Goal: Communication & Community: Ask a question

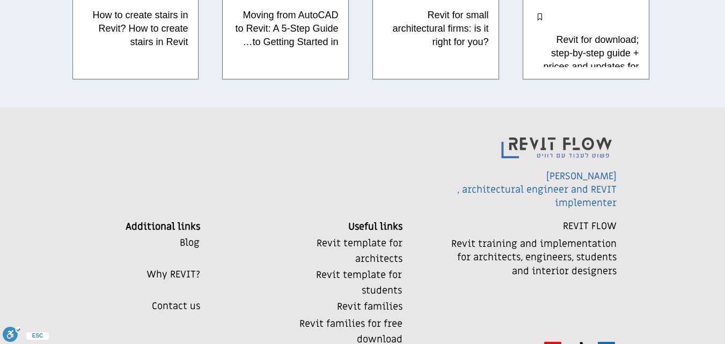
scroll to position [3583, 0]
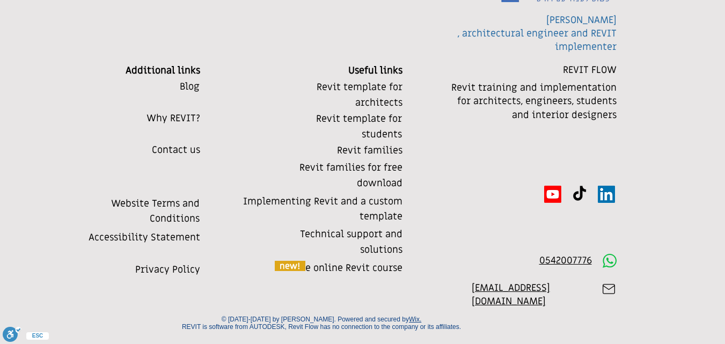
click at [177, 145] on font "Contact us" at bounding box center [176, 150] width 48 height 12
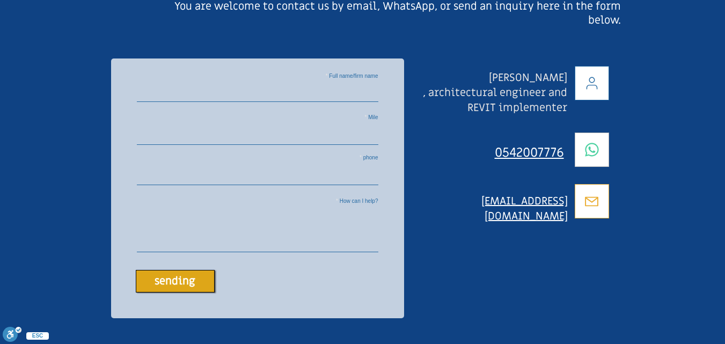
scroll to position [316, 0]
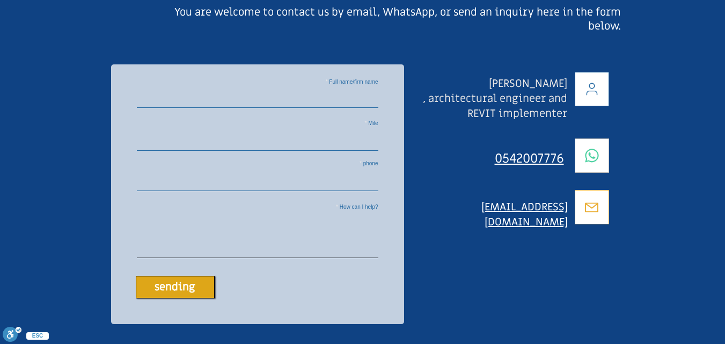
click at [308, 242] on textarea "How can I help?" at bounding box center [258, 234] width 242 height 47
paste textarea "Lore Ipsumdo Sitam, Co adi elitsed doei tempor inc utlab etdolo magnaaliq e adm…"
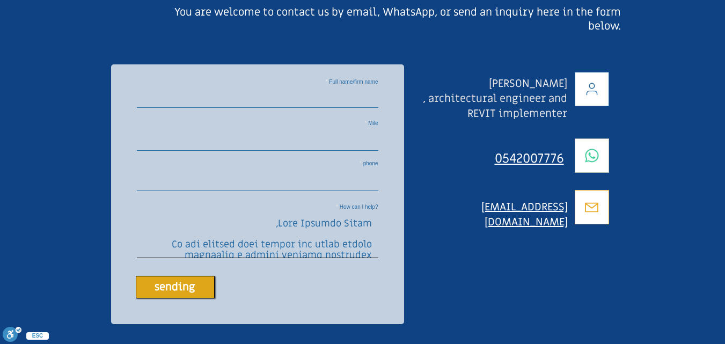
scroll to position [461, 0]
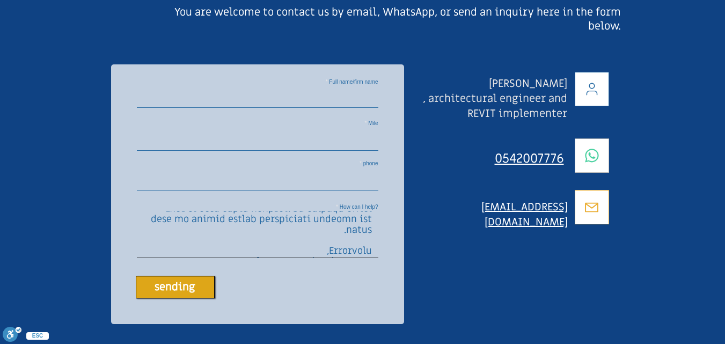
type textarea "Lore Ipsumdo Sitam, Co adi elitsed doei tempor inc utlab etdolo magnaaliq e adm…"
click at [340, 126] on label "Mile" at bounding box center [258, 123] width 242 height 5
click at [340, 133] on input "Mile" at bounding box center [258, 139] width 242 height 24
paste input "[EMAIL_ADDRESS][DOMAIN_NAME]"
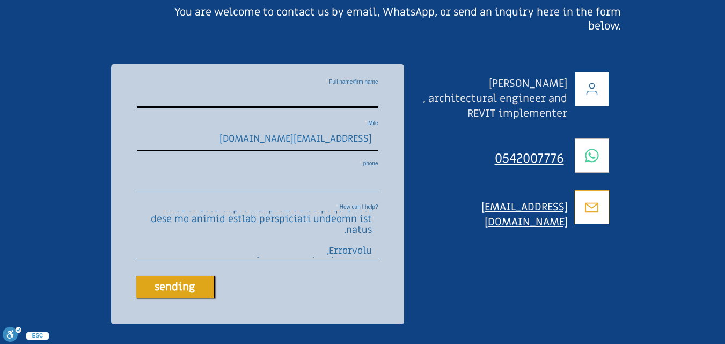
type input "[EMAIL_ADDRESS][DOMAIN_NAME]"
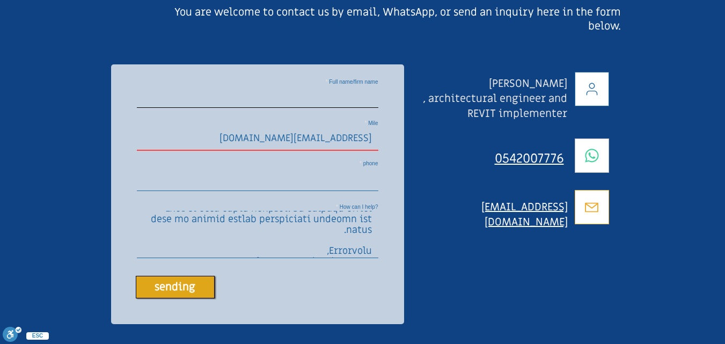
click at [335, 100] on input "Full name/firm name" at bounding box center [258, 97] width 242 height 22
paste input "Wix Support"
type input "Wix Support"
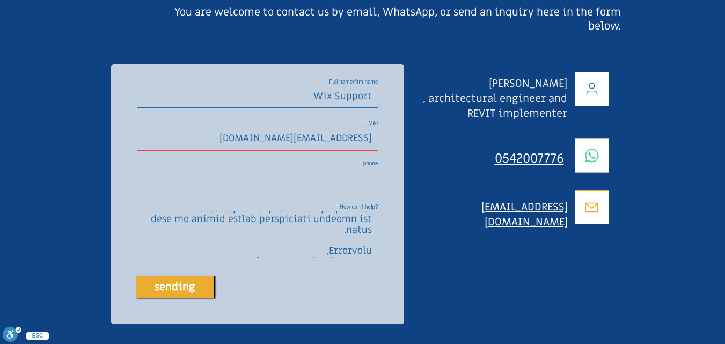
click at [171, 294] on font "sending" at bounding box center [175, 287] width 41 height 14
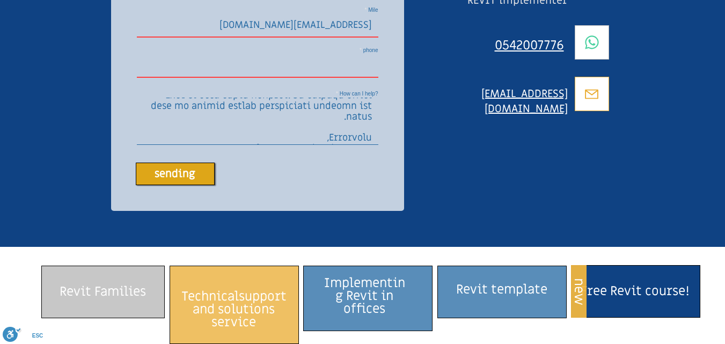
scroll to position [429, 0]
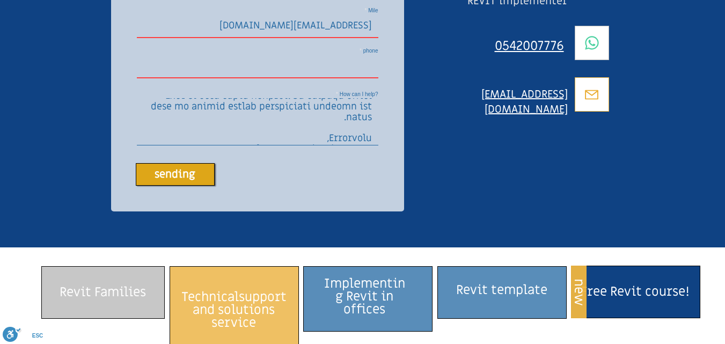
click at [345, 78] on input "phone" at bounding box center [258, 67] width 242 height 24
paste input "[PHONE_NUMBER]"
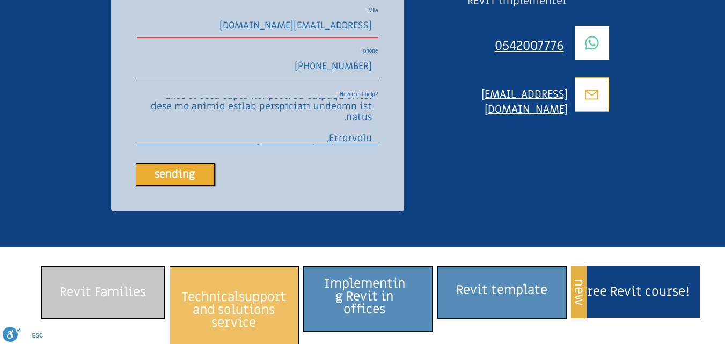
type input "[PHONE_NUMBER]"
click at [175, 181] on font "sending" at bounding box center [175, 174] width 41 height 14
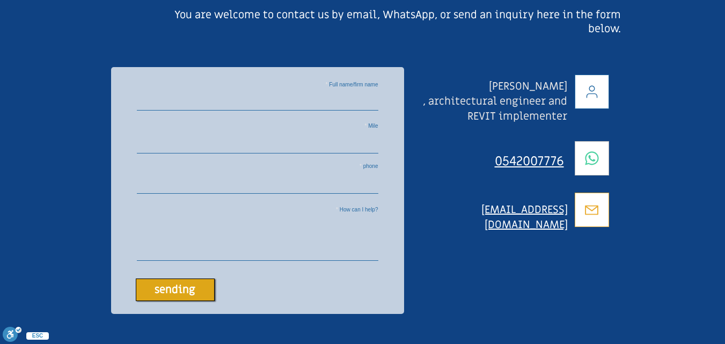
scroll to position [0, 0]
